Goal: Task Accomplishment & Management: Complete application form

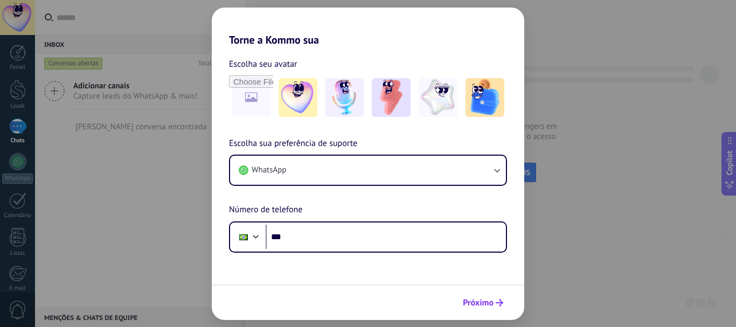
click at [490, 303] on span "Próximo" at bounding box center [478, 303] width 31 height 8
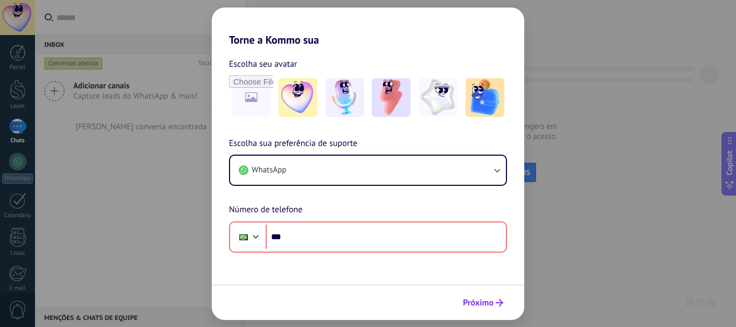
click at [490, 303] on span "Próximo" at bounding box center [478, 303] width 31 height 8
click at [577, 253] on div "Torne a Kommo sua Escolha seu avatar Escolha sua preferência de suporte WhatsAp…" at bounding box center [368, 163] width 736 height 327
click at [129, 202] on div "Torne a Kommo sua Escolha seu avatar Escolha sua preferência de suporte WhatsAp…" at bounding box center [368, 163] width 736 height 327
click at [126, 232] on div "Torne a Kommo sua Escolha seu avatar Escolha sua preferência de suporte WhatsAp…" at bounding box center [368, 163] width 736 height 327
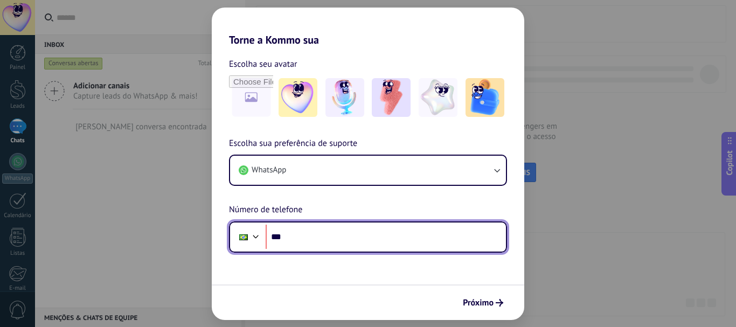
click at [417, 236] on input "***" at bounding box center [386, 237] width 240 height 25
type input "**********"
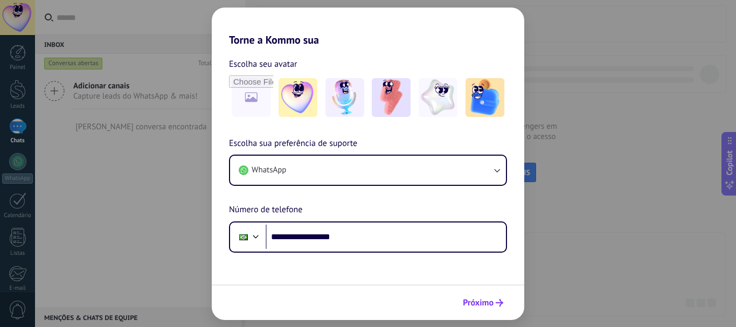
click at [480, 302] on span "Próximo" at bounding box center [478, 303] width 31 height 8
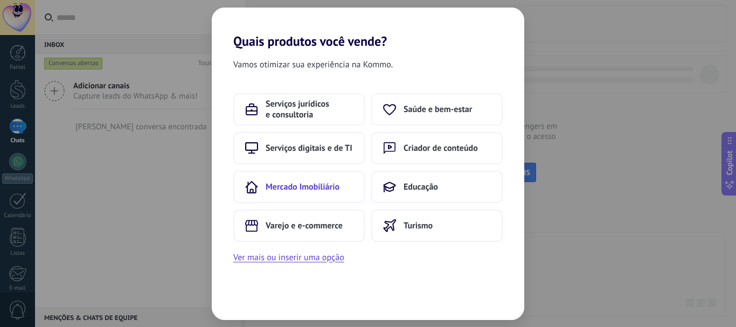
click at [327, 188] on span "Mercado Imobiliário" at bounding box center [303, 187] width 74 height 11
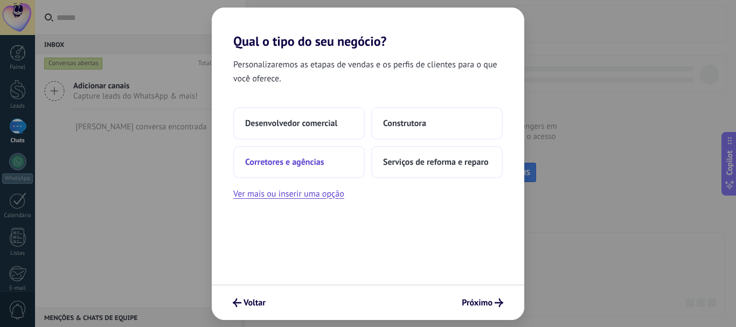
click at [321, 162] on span "Corretores e agências" at bounding box center [284, 162] width 79 height 11
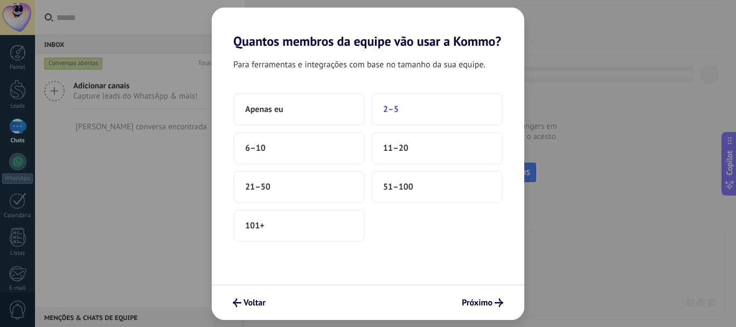
click at [397, 107] on span "2–5" at bounding box center [391, 109] width 16 height 11
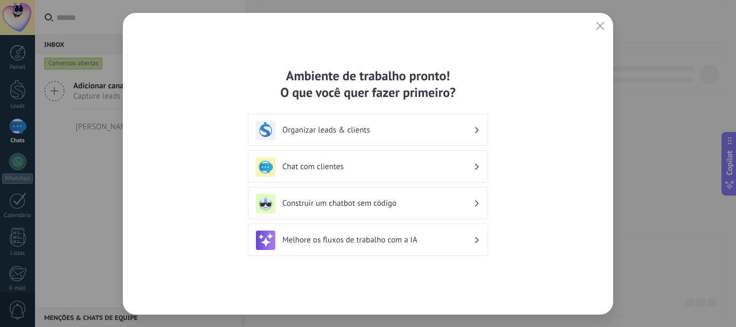
click at [609, 23] on div "Ambiente de trabalho pronto! O que você quer fazer primeiro? Organizar leads & …" at bounding box center [368, 164] width 491 height 302
click at [597, 24] on icon "button" at bounding box center [600, 26] width 9 height 9
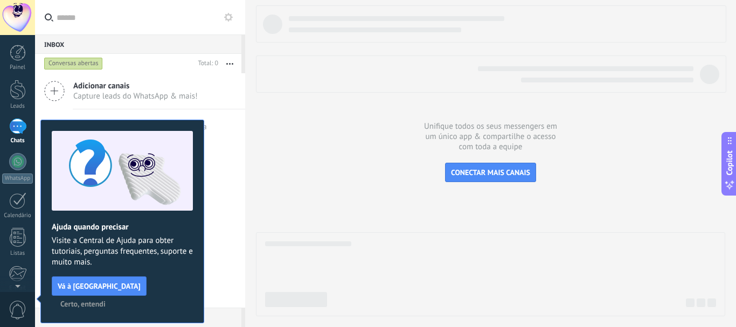
click at [106, 300] on span "Certo, entendi" at bounding box center [82, 304] width 45 height 8
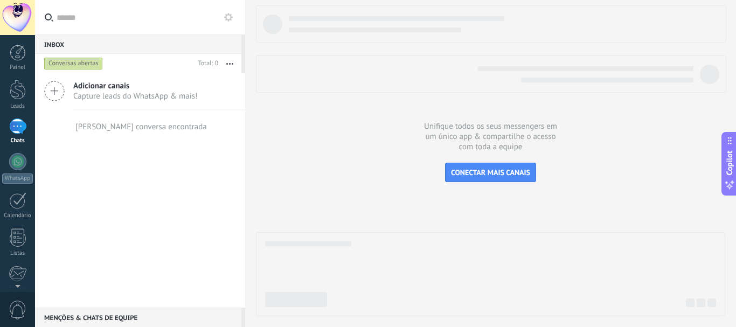
click at [5, 152] on div "Painel Leads Chats WhatsApp Clientes" at bounding box center [17, 229] width 35 height 369
click at [13, 94] on div at bounding box center [18, 90] width 16 height 20
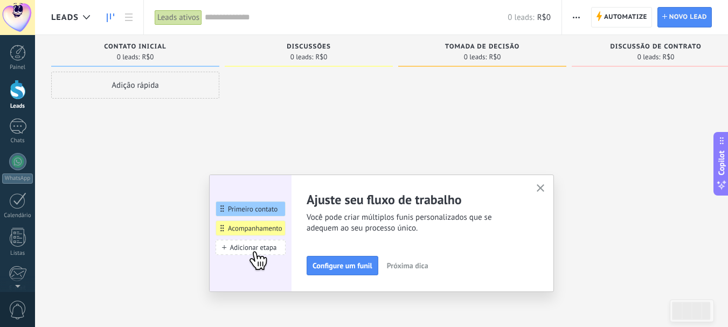
click at [545, 190] on use "button" at bounding box center [541, 188] width 8 height 8
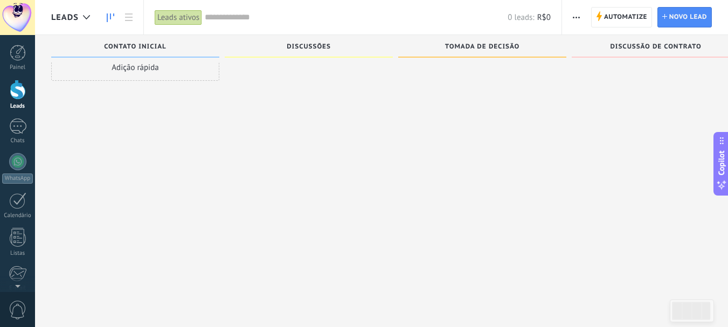
click at [223, 192] on div "Contato inicial 0 leads: R$0 Adição rápida" at bounding box center [138, 128] width 174 height 223
